Goal: Information Seeking & Learning: Understand process/instructions

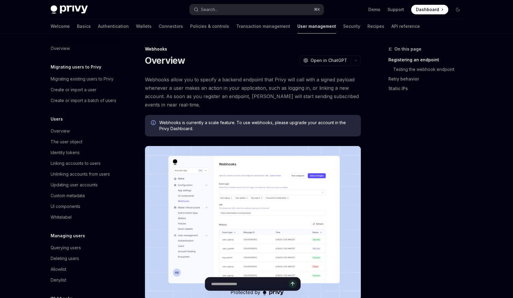
scroll to position [48, 0]
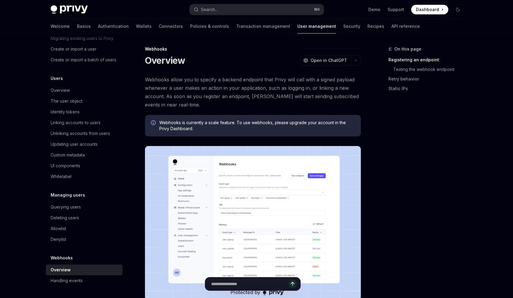
type textarea "*"
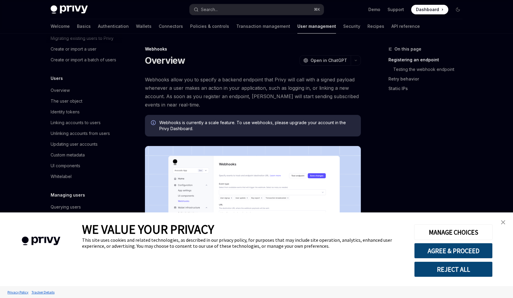
scroll to position [0, 0]
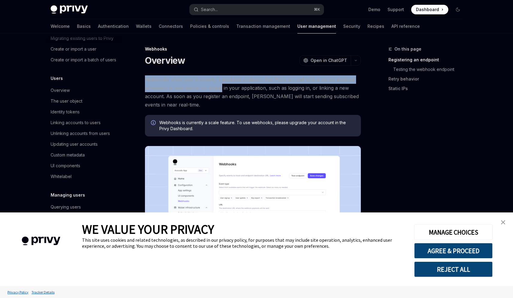
drag, startPoint x: 146, startPoint y: 79, endPoint x: 224, endPoint y: 84, distance: 77.8
click at [220, 85] on span "Webhooks allow you to specify a backend endpoint that Privy will call with a si…" at bounding box center [253, 93] width 216 height 34
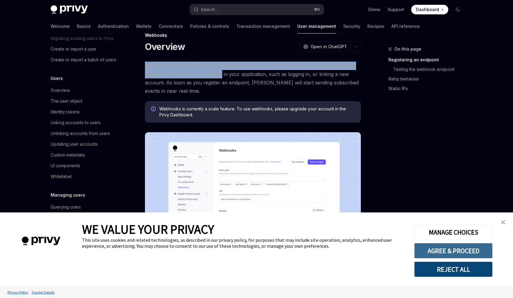
click at [420, 245] on button "AGREE & PROCEED" at bounding box center [453, 251] width 79 height 16
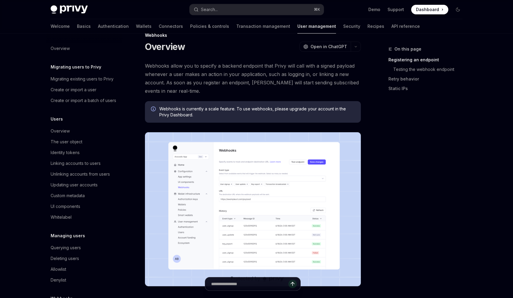
scroll to position [48, 0]
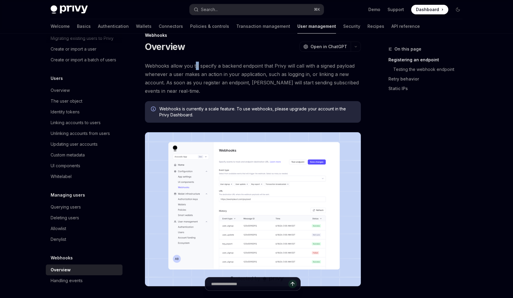
drag, startPoint x: 195, startPoint y: 67, endPoint x: 202, endPoint y: 67, distance: 7.2
click at [196, 67] on span "Webhooks allow you to specify a backend endpoint that Privy will call with a si…" at bounding box center [253, 79] width 216 height 34
click at [210, 67] on span "Webhooks allow you to specify a backend endpoint that Privy will call with a si…" at bounding box center [253, 79] width 216 height 34
click at [210, 66] on span "Webhooks allow you to specify a backend endpoint that Privy will call with a si…" at bounding box center [253, 79] width 216 height 34
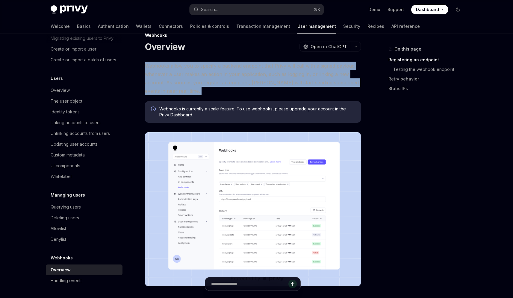
click at [210, 66] on span "Webhooks allow you to specify a backend endpoint that Privy will call with a si…" at bounding box center [253, 79] width 216 height 34
click at [334, 67] on span "Webhooks allow you to specify a backend endpoint that Privy will call with a si…" at bounding box center [253, 79] width 216 height 34
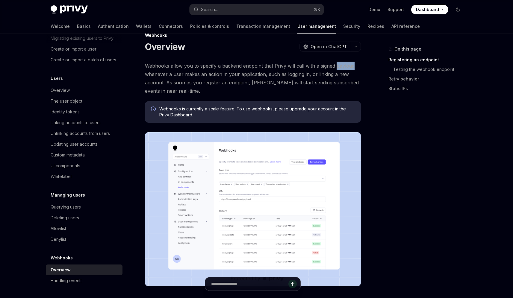
click at [334, 67] on span "Webhooks allow you to specify a backend endpoint that Privy will call with a si…" at bounding box center [253, 79] width 216 height 34
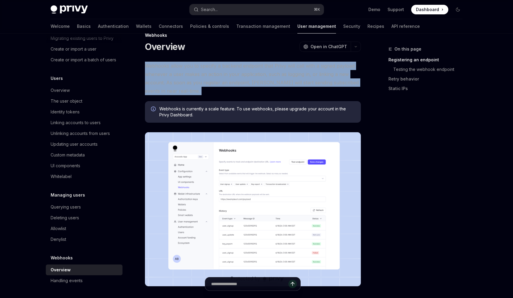
click at [334, 67] on span "Webhooks allow you to specify a backend endpoint that Privy will call with a si…" at bounding box center [253, 79] width 216 height 34
click at [157, 74] on span "Webhooks allow you to specify a backend endpoint that Privy will call with a si…" at bounding box center [253, 79] width 216 height 34
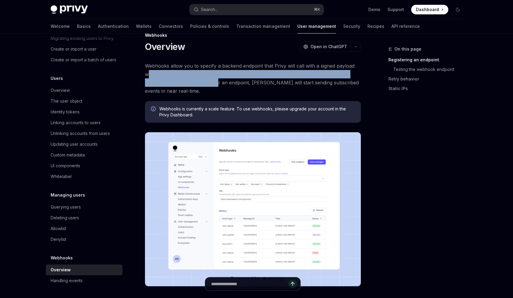
drag, startPoint x: 150, startPoint y: 75, endPoint x: 217, endPoint y: 79, distance: 67.2
click at [217, 79] on span "Webhooks allow you to specify a backend endpoint that Privy will call with a si…" at bounding box center [253, 79] width 216 height 34
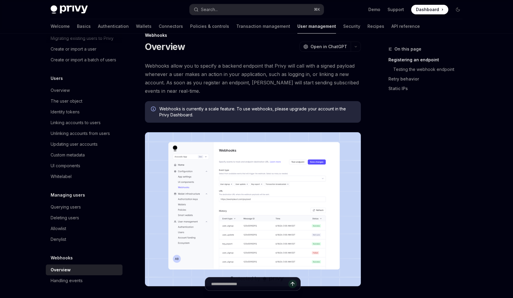
click at [216, 75] on span "Webhooks allow you to specify a backend endpoint that Privy will call with a si…" at bounding box center [253, 79] width 216 height 34
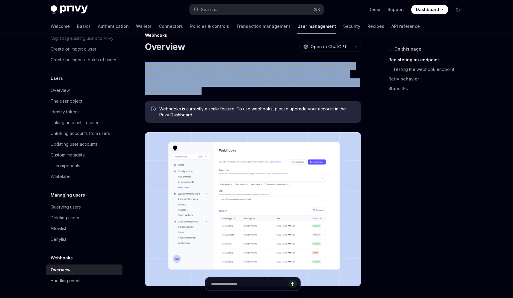
click at [216, 75] on span "Webhooks allow you to specify a backend endpoint that Privy will call with a si…" at bounding box center [253, 79] width 216 height 34
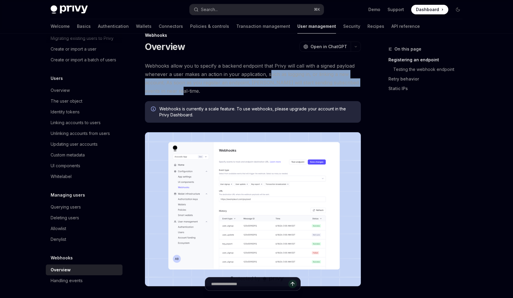
drag, startPoint x: 268, startPoint y: 74, endPoint x: 359, endPoint y: 92, distance: 92.9
click at [359, 92] on span "Webhooks allow you to specify a backend endpoint that Privy will call with a si…" at bounding box center [253, 79] width 216 height 34
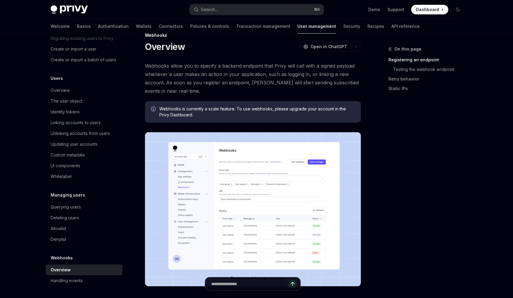
click at [221, 83] on span "Webhooks allow you to specify a backend endpoint that Privy will call with a si…" at bounding box center [253, 79] width 216 height 34
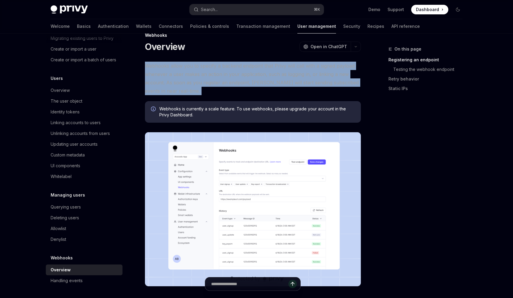
click at [221, 83] on span "Webhooks allow you to specify a backend endpoint that Privy will call with a si…" at bounding box center [253, 79] width 216 height 34
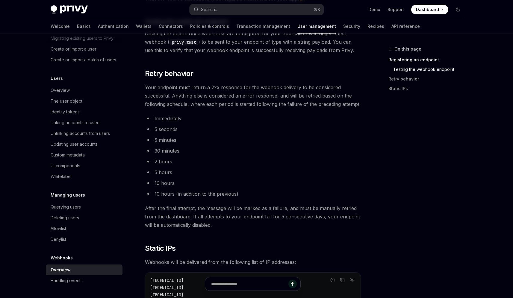
scroll to position [633, 0]
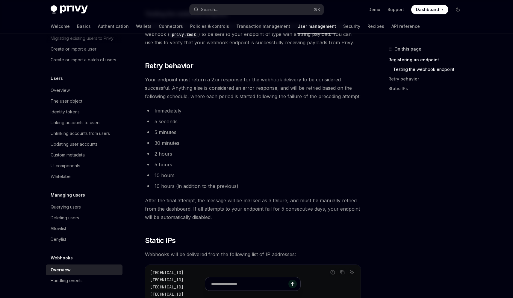
click at [212, 79] on span "Your endpoint must return a 2xx response for the webhook delivery to be conside…" at bounding box center [253, 88] width 216 height 25
click at [213, 79] on span "Your endpoint must return a 2xx response for the webhook delivery to be conside…" at bounding box center [253, 88] width 216 height 25
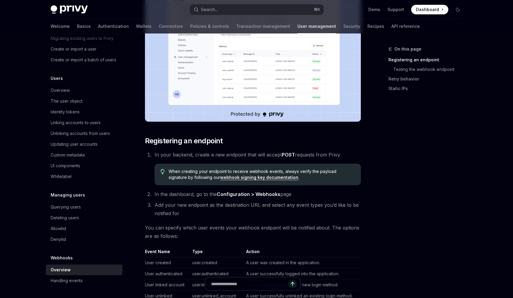
scroll to position [152, 0]
